Goal: Check status: Check status

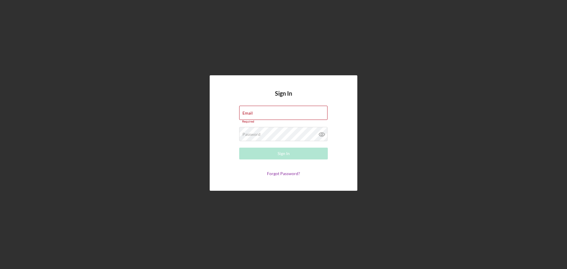
type input "[EMAIL_ADDRESS][DOMAIN_NAME]"
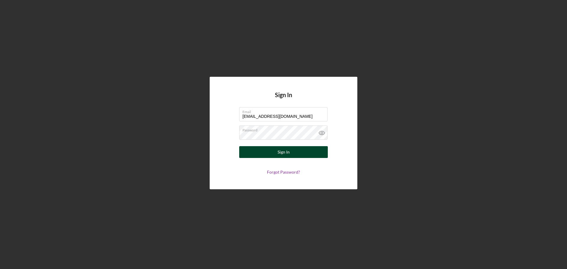
click at [284, 150] on div "Sign In" at bounding box center [284, 152] width 12 height 12
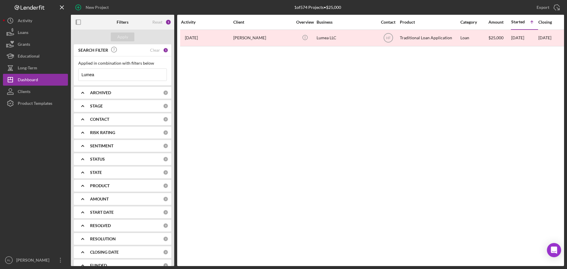
click at [111, 92] on b "ARCHIVED" at bounding box center [100, 92] width 21 height 5
click at [85, 116] on div "Active" at bounding box center [122, 118] width 89 height 9
click at [80, 116] on input "Active" at bounding box center [82, 117] width 6 height 6
checkbox input "true"
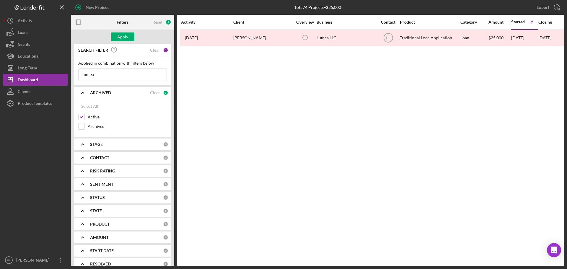
click at [112, 144] on div "STAGE" at bounding box center [126, 144] width 73 height 5
click at [117, 144] on div "STAGE" at bounding box center [126, 144] width 73 height 5
drag, startPoint x: 89, startPoint y: 76, endPoint x: 56, endPoint y: 78, distance: 32.6
click at [56, 78] on div "New Project 1 of 574 Projects • $25,000 Lumea Export Icon/Export Filters Reset …" at bounding box center [283, 133] width 561 height 266
click at [128, 34] on button "Apply" at bounding box center [123, 37] width 24 height 9
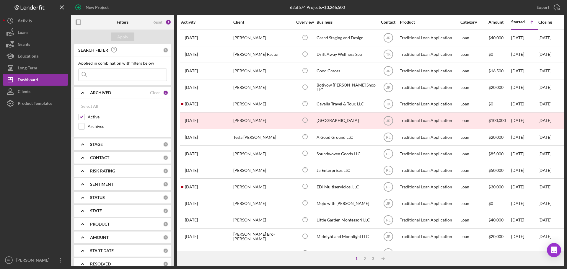
click at [99, 158] on b "CONTACT" at bounding box center [99, 157] width 19 height 5
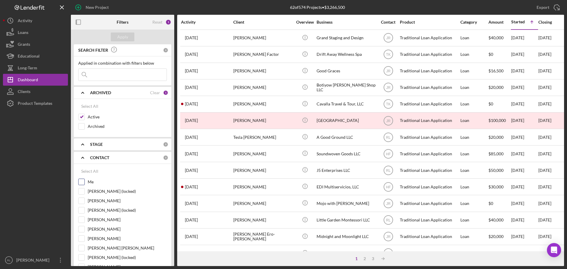
click at [83, 182] on input "Me" at bounding box center [82, 182] width 6 height 6
checkbox input "true"
click at [128, 34] on button "Apply" at bounding box center [123, 37] width 24 height 9
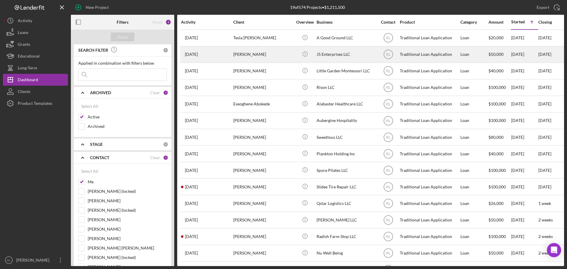
click at [274, 55] on div "[PERSON_NAME]" at bounding box center [262, 55] width 59 height 16
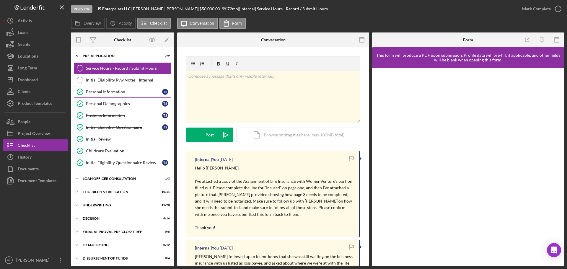
click at [118, 91] on div "Personal Information" at bounding box center [124, 92] width 76 height 5
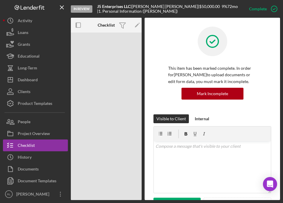
drag, startPoint x: 157, startPoint y: 28, endPoint x: 221, endPoint y: 23, distance: 63.7
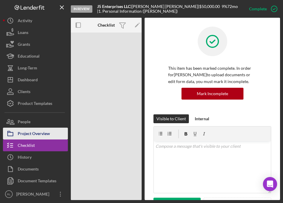
click at [31, 133] on div "Project Overview" at bounding box center [34, 134] width 32 height 13
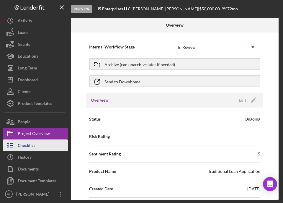
click at [29, 145] on div "Checklist" at bounding box center [26, 145] width 17 height 13
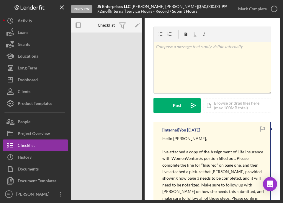
drag, startPoint x: 90, startPoint y: 25, endPoint x: 163, endPoint y: 22, distance: 72.8
drag, startPoint x: 163, startPoint y: 22, endPoint x: 128, endPoint y: 20, distance: 34.6
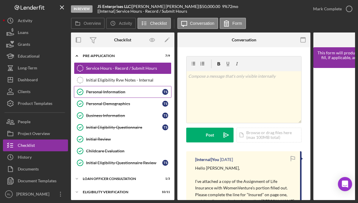
click at [103, 94] on div "Personal Information" at bounding box center [124, 92] width 76 height 5
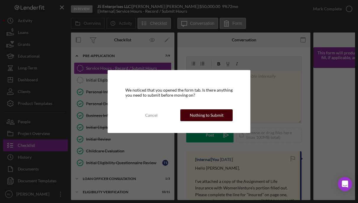
click at [193, 116] on div "Nothing to Submit" at bounding box center [207, 115] width 34 height 12
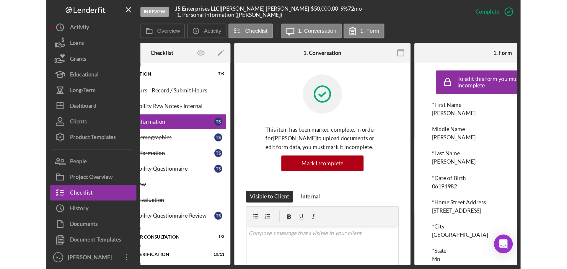
scroll to position [0, 91]
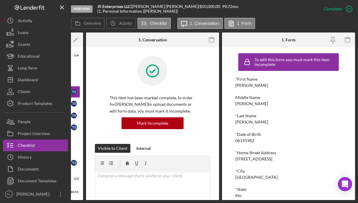
drag, startPoint x: 199, startPoint y: 91, endPoint x: 269, endPoint y: 85, distance: 70.0
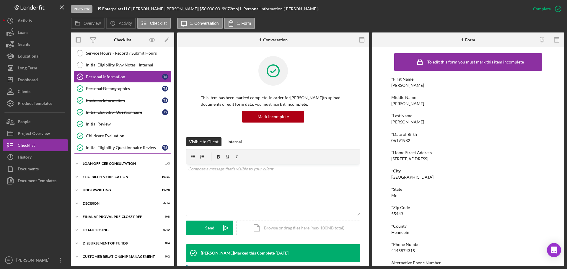
scroll to position [28, 0]
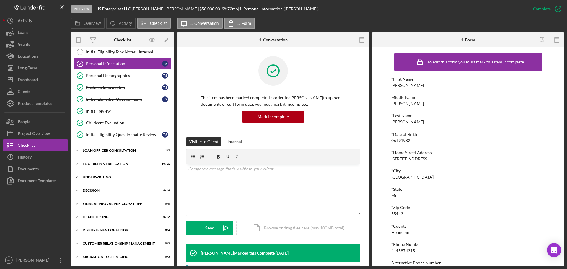
click at [98, 177] on div "Underwriting" at bounding box center [125, 178] width 84 height 4
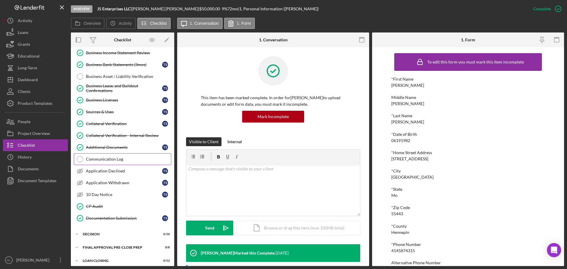
scroll to position [324, 0]
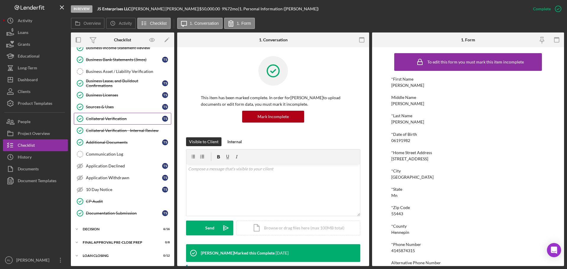
click at [116, 119] on div "Collateral Verification" at bounding box center [124, 118] width 76 height 5
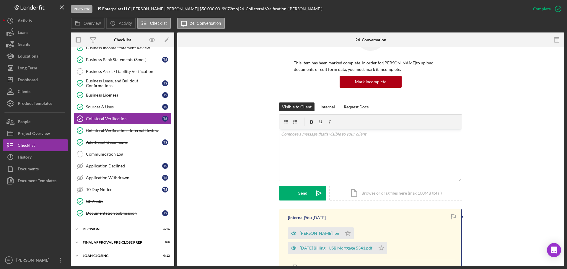
scroll to position [118, 0]
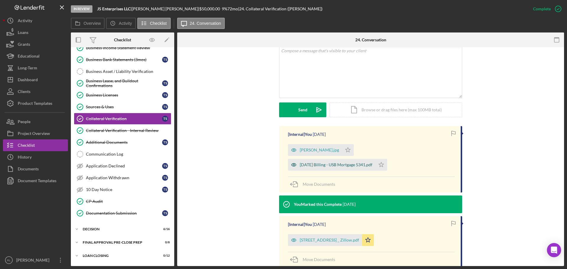
click at [331, 163] on div "[DATE] Billing - USB Mortgage 5341.pdf" at bounding box center [336, 165] width 73 height 5
